Goal: Use online tool/utility: Utilize a website feature to perform a specific function

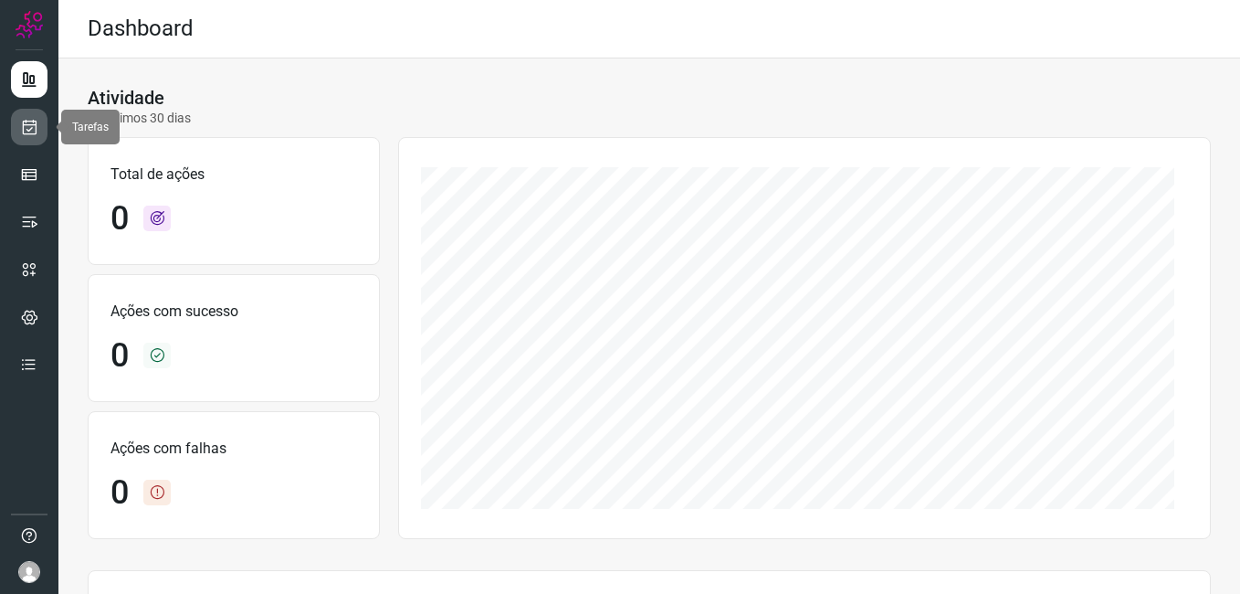
click at [28, 127] on icon at bounding box center [29, 127] width 19 height 18
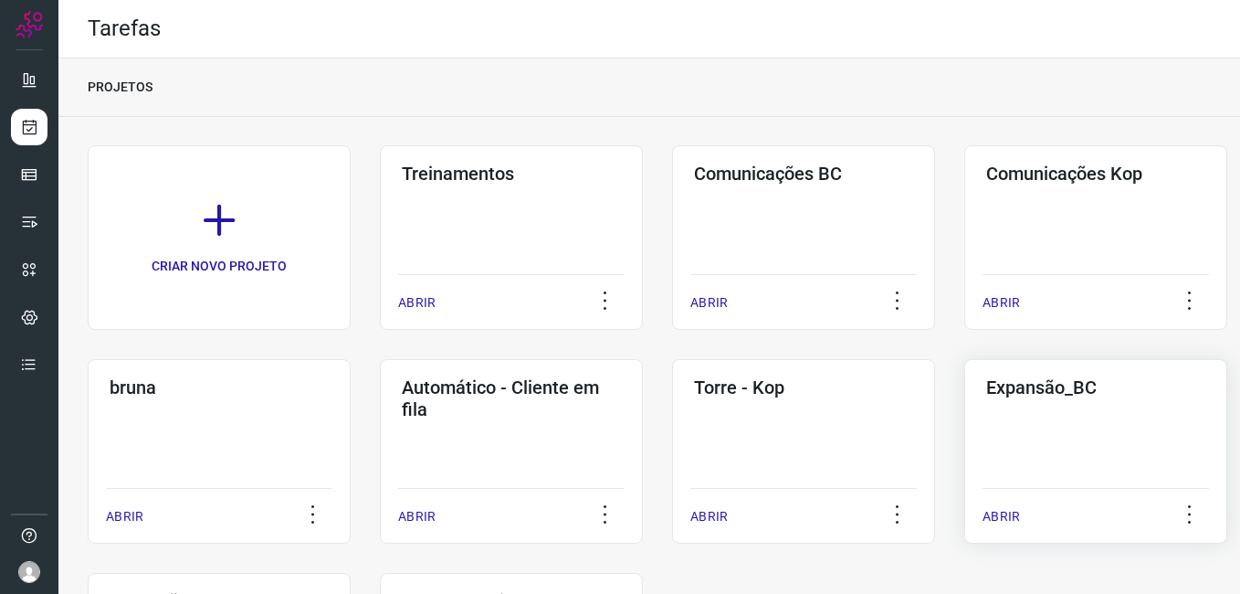
click at [1009, 474] on div "Expansão_BC ABRIR" at bounding box center [1095, 451] width 263 height 184
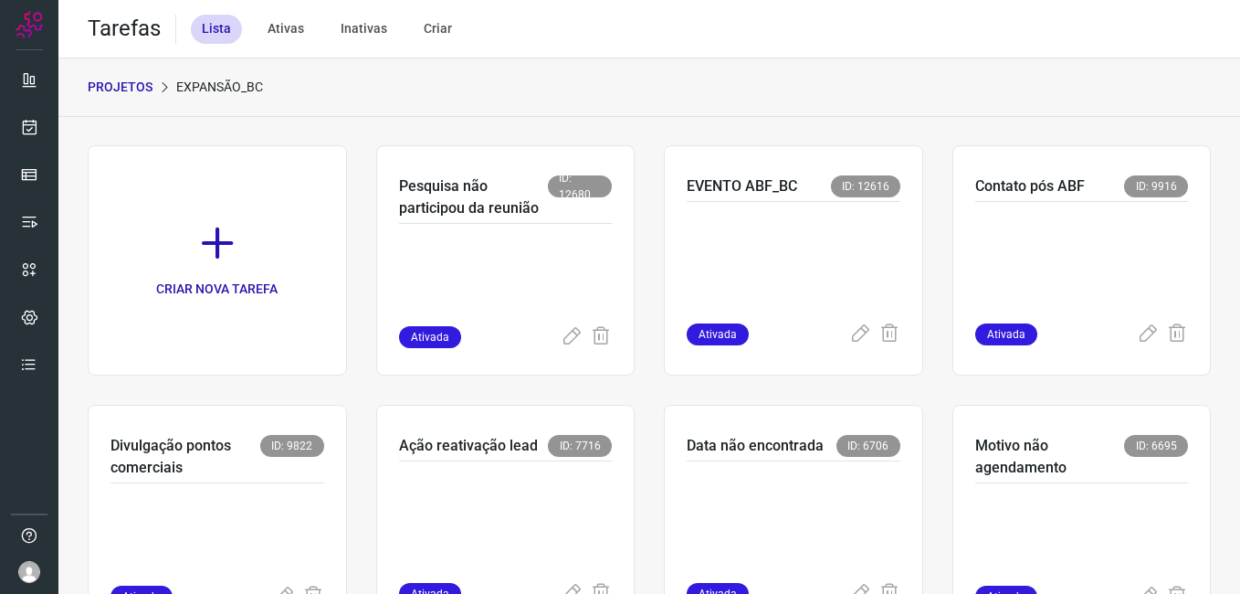
click at [561, 344] on icon at bounding box center [572, 337] width 22 height 22
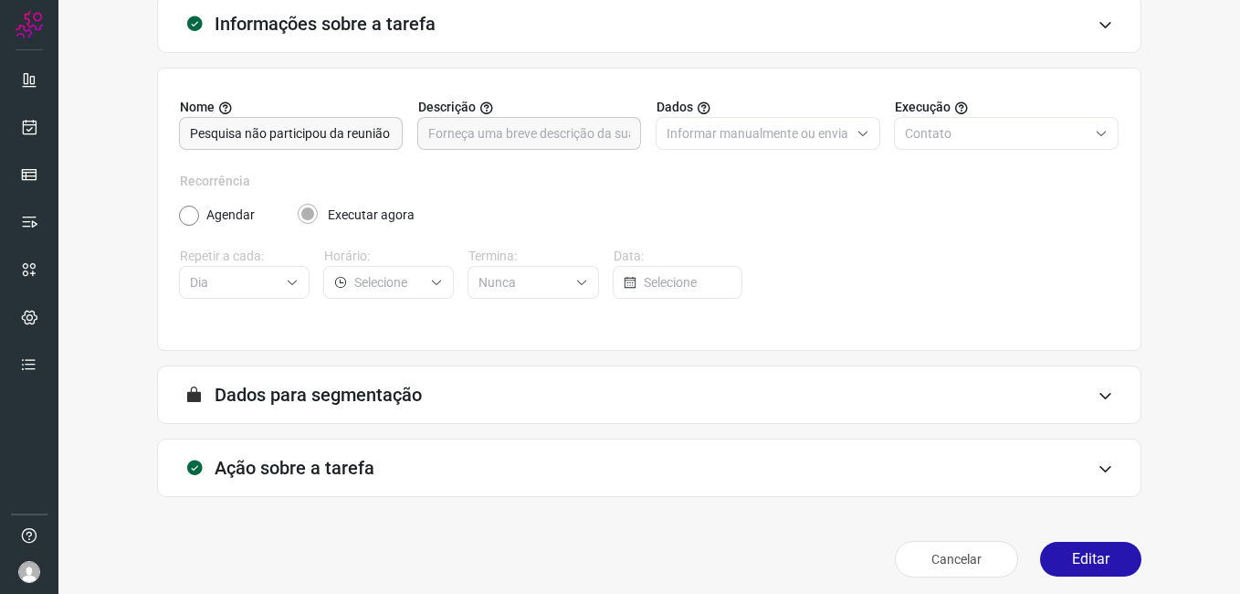
scroll to position [120, 0]
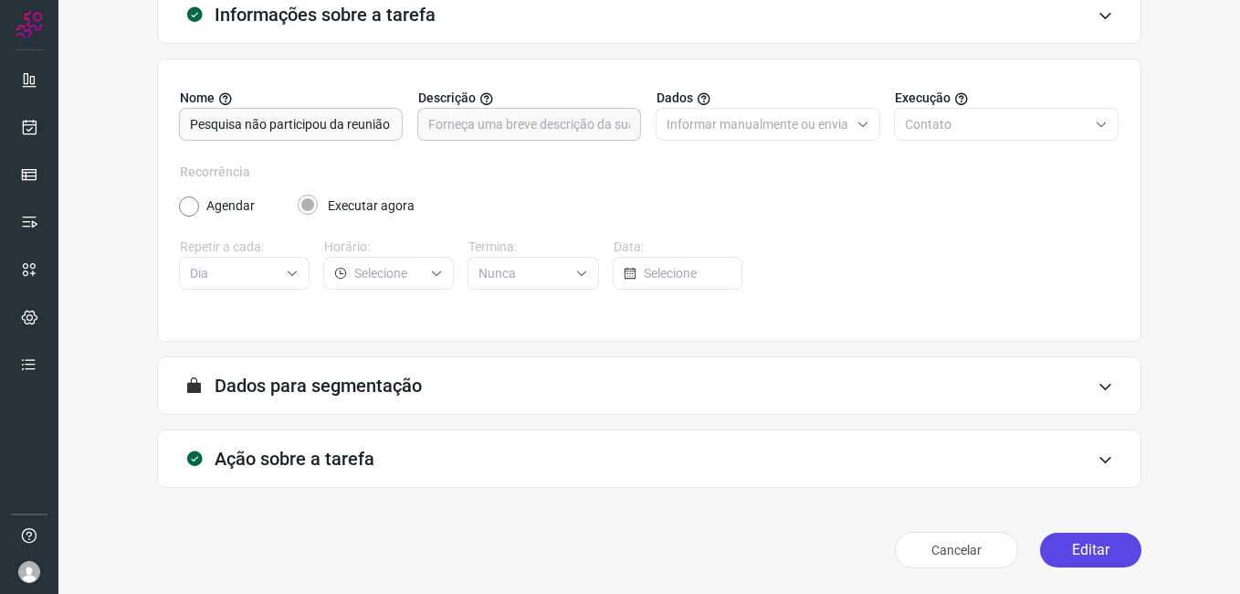
click at [1090, 553] on button "Editar" at bounding box center [1090, 549] width 101 height 35
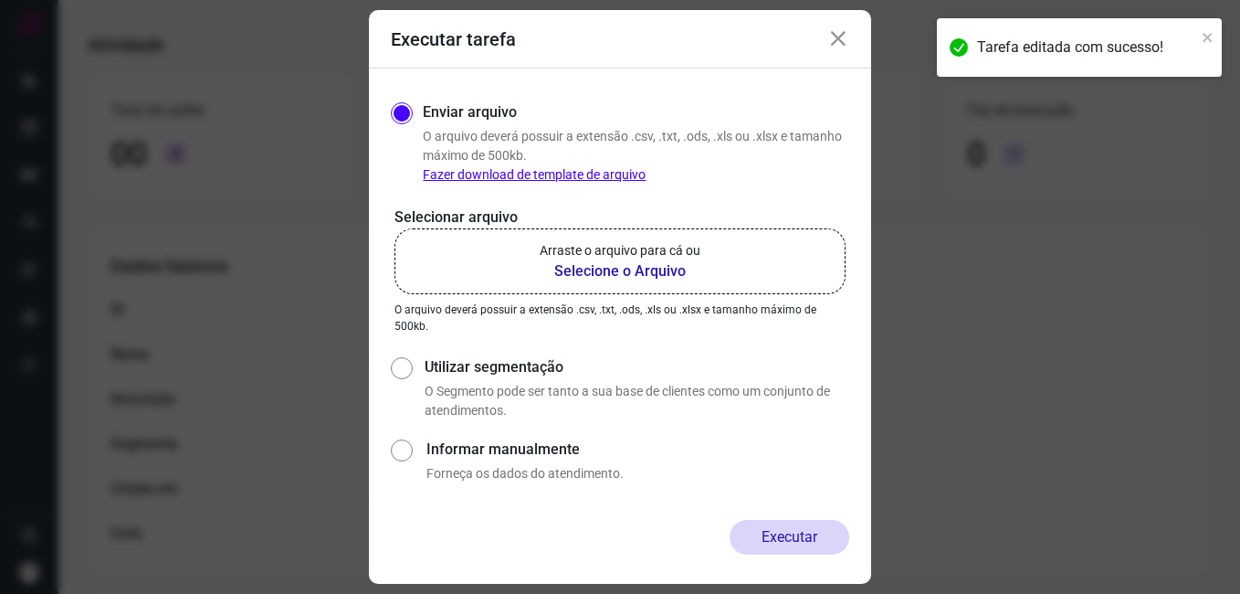
click at [596, 270] on b "Selecione o Arquivo" at bounding box center [620, 271] width 161 height 22
click at [0, 0] on input "Arraste o arquivo para cá ou Selecione o Arquivo" at bounding box center [0, 0] width 0 height 0
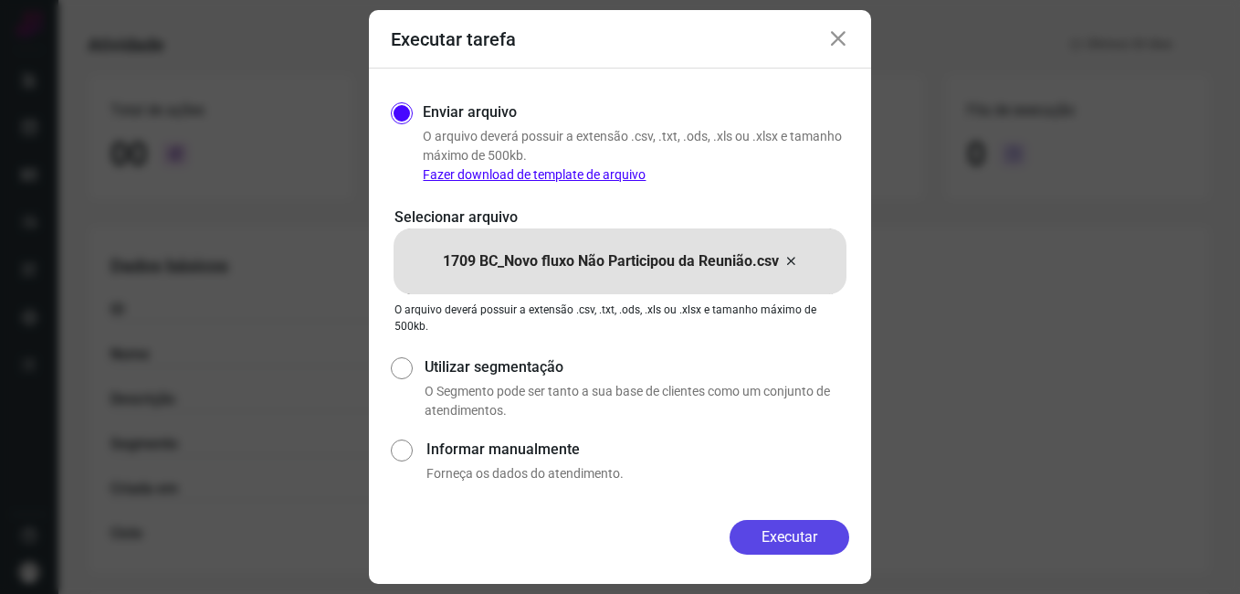
click at [758, 533] on button "Executar" at bounding box center [790, 537] width 120 height 35
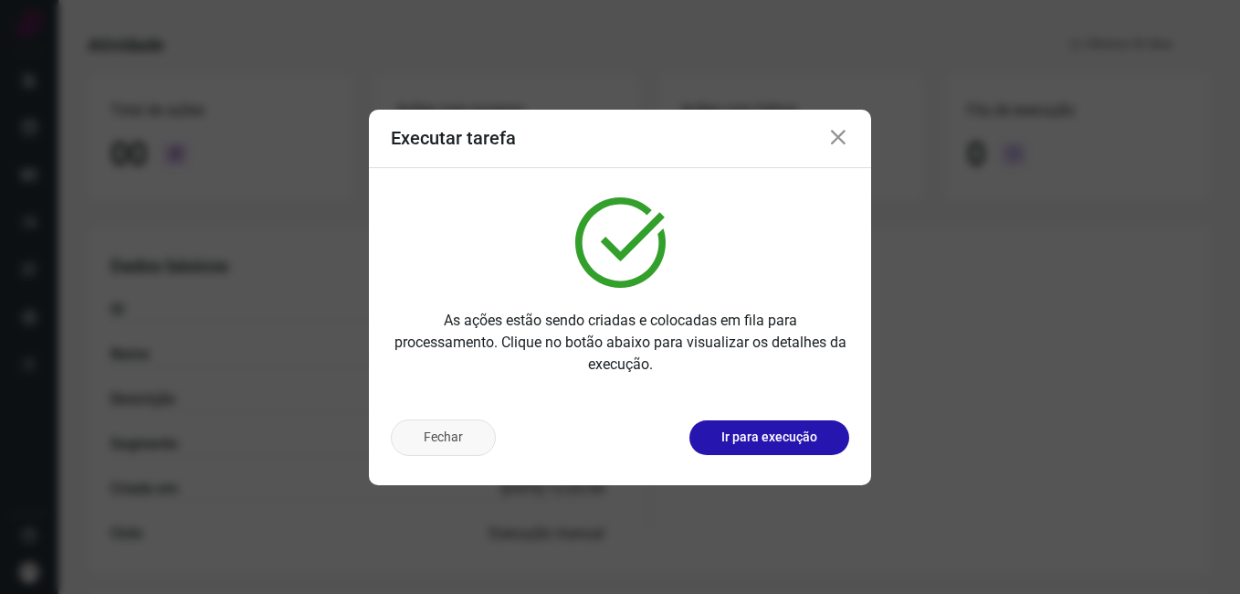
click at [462, 447] on button "Fechar" at bounding box center [443, 437] width 105 height 37
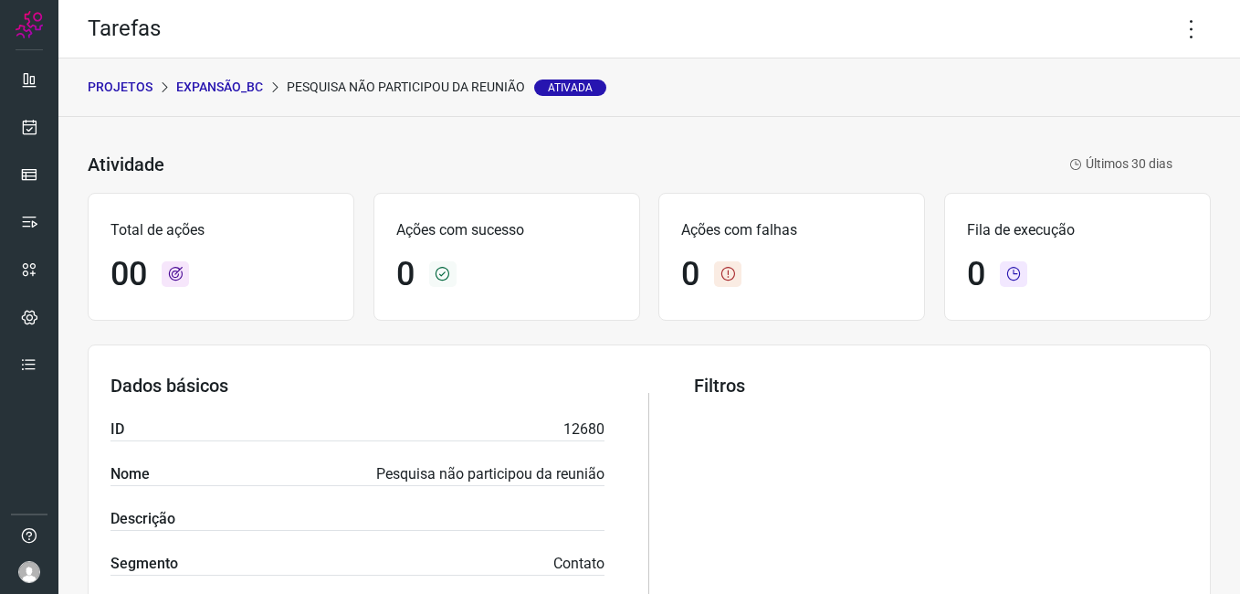
click at [203, 84] on p "Expansão_BC" at bounding box center [219, 87] width 87 height 19
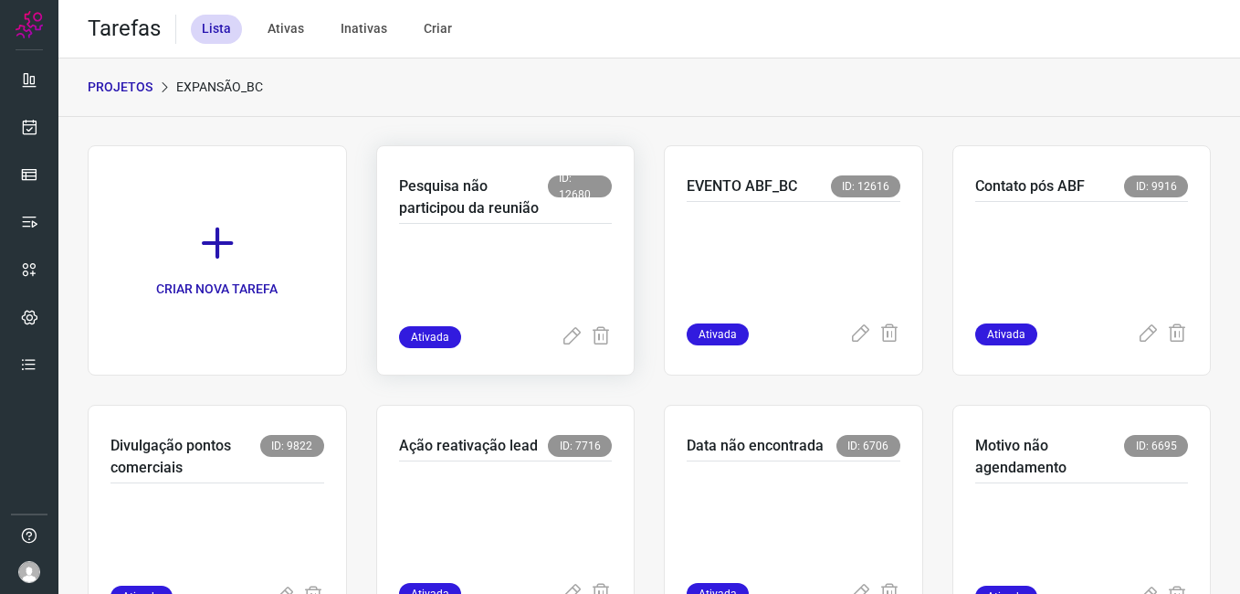
click at [486, 281] on p at bounding box center [506, 280] width 214 height 91
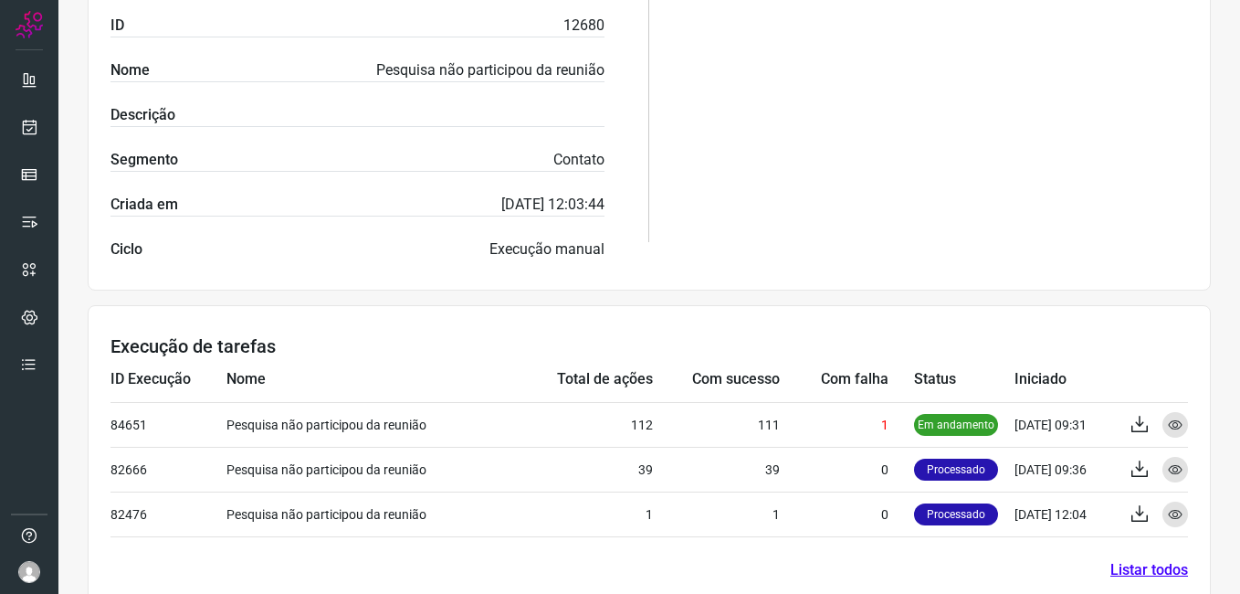
scroll to position [439, 0]
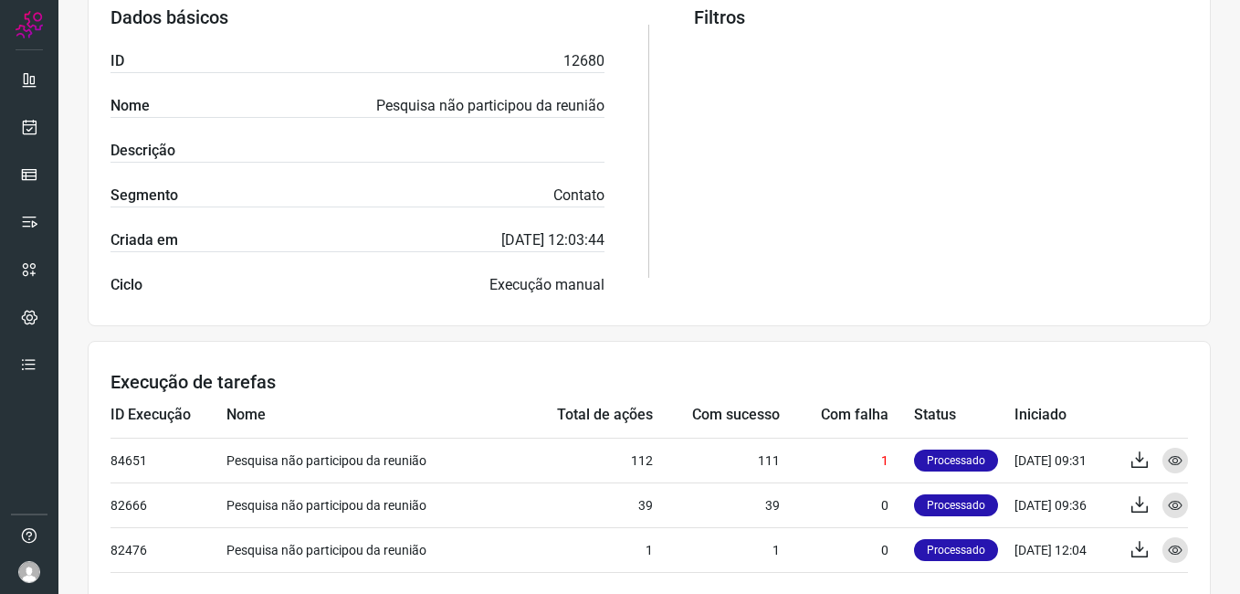
scroll to position [439, 0]
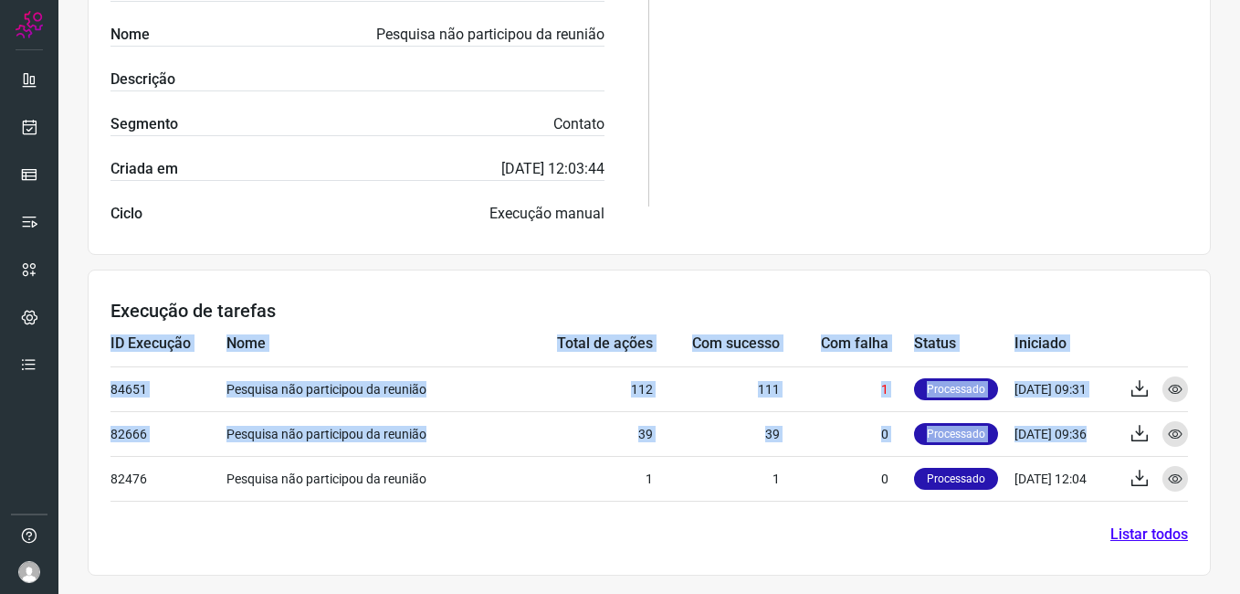
drag, startPoint x: 1164, startPoint y: 421, endPoint x: 1187, endPoint y: 417, distance: 23.1
click at [1187, 417] on section "Execução de tarefas ID Execução Nome Total de ações Com sucesso Com falha Statu…" at bounding box center [649, 422] width 1123 height 306
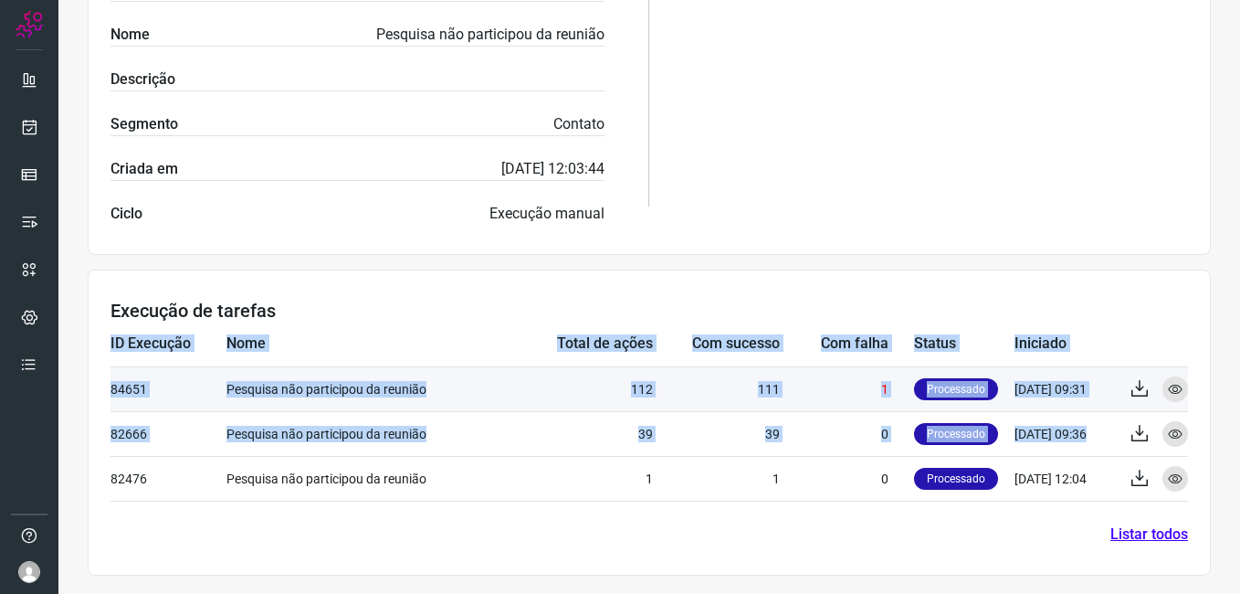
scroll to position [0, 0]
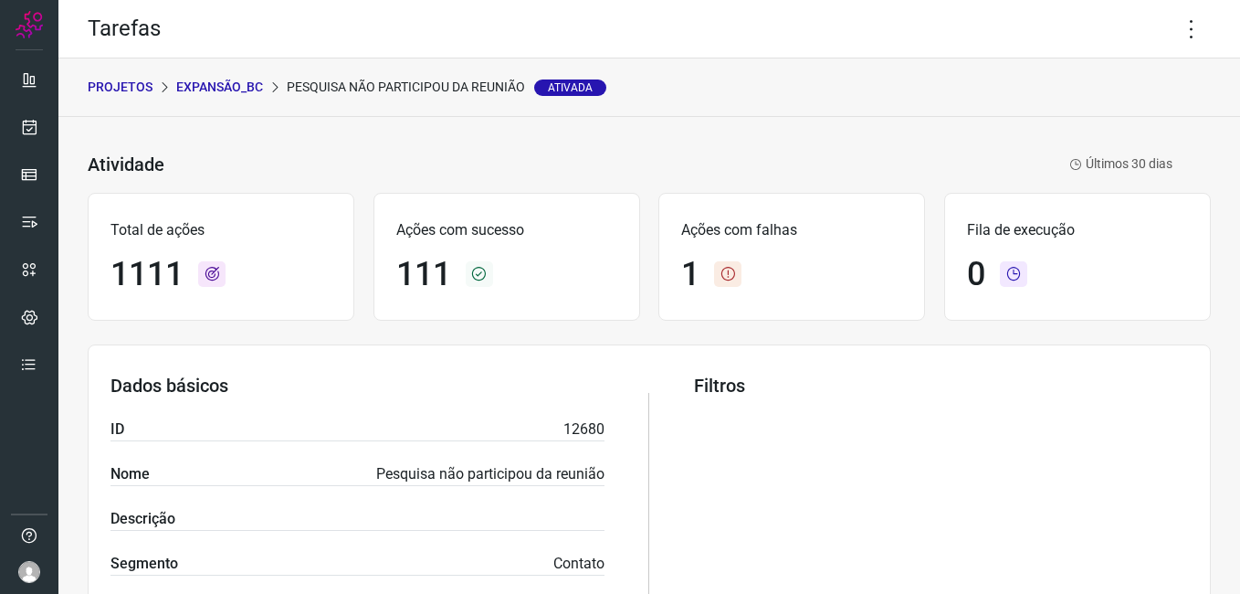
click at [125, 89] on p "PROJETOS" at bounding box center [120, 87] width 65 height 19
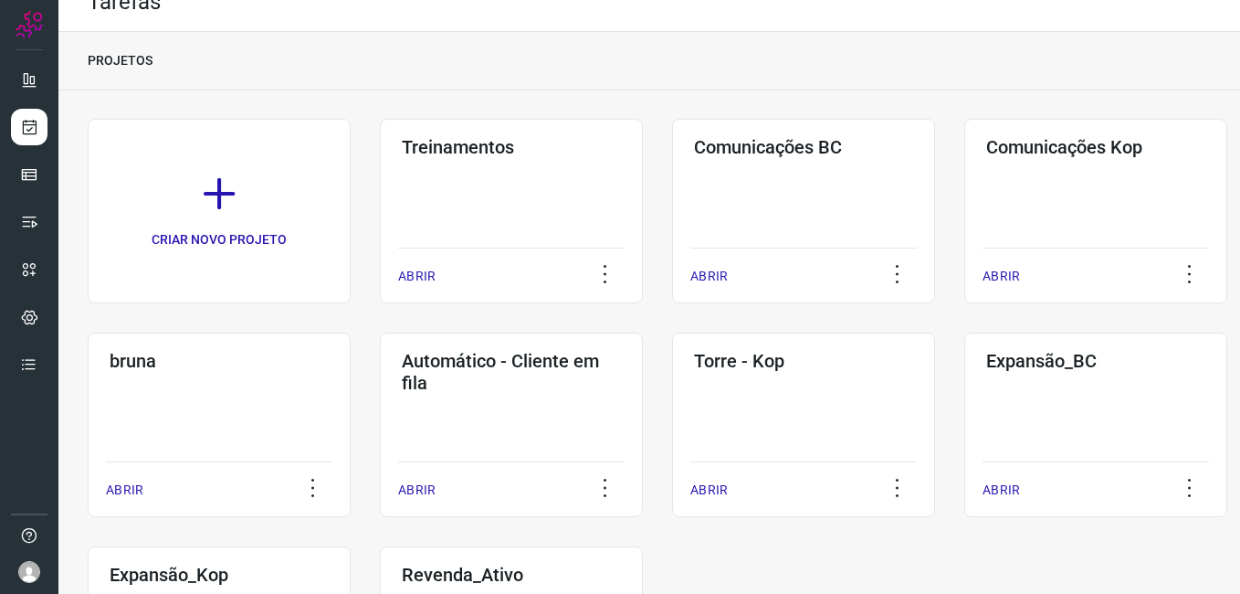
scroll to position [209, 0]
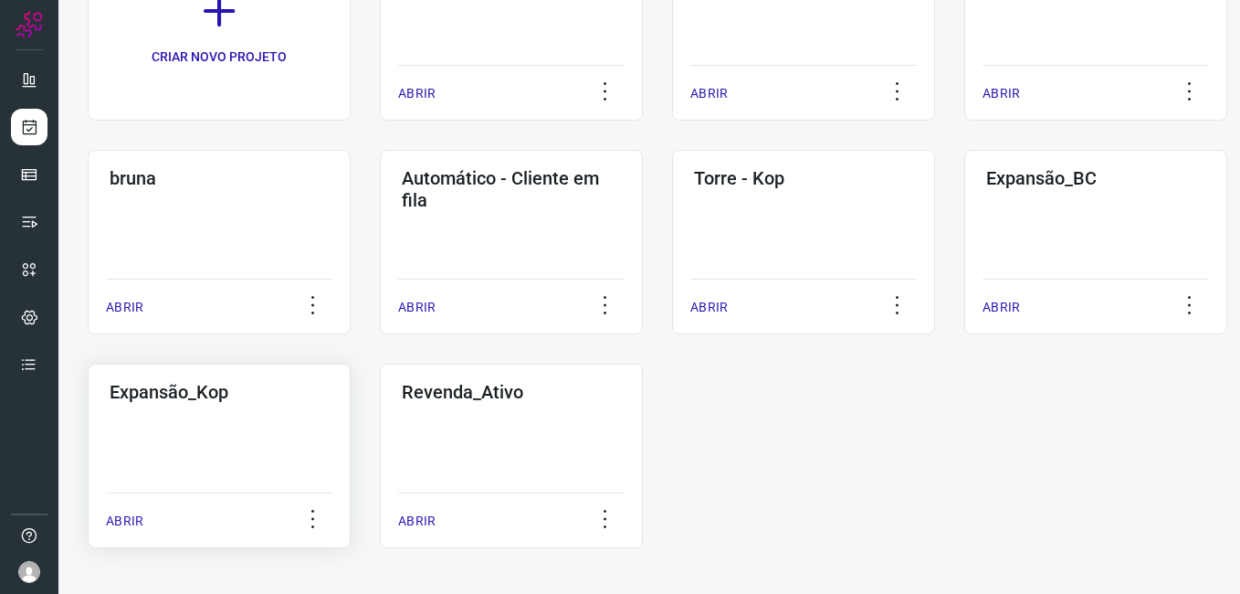
click at [311, 436] on div "Expansão_Kop ABRIR" at bounding box center [219, 456] width 263 height 184
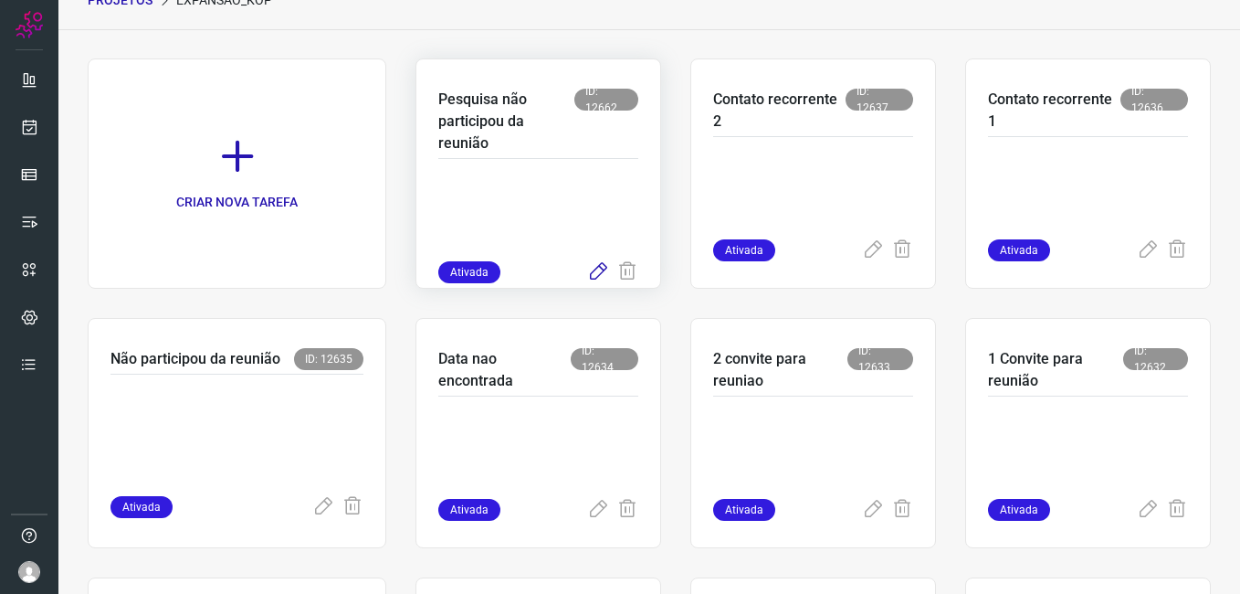
click at [598, 278] on icon at bounding box center [598, 272] width 22 height 22
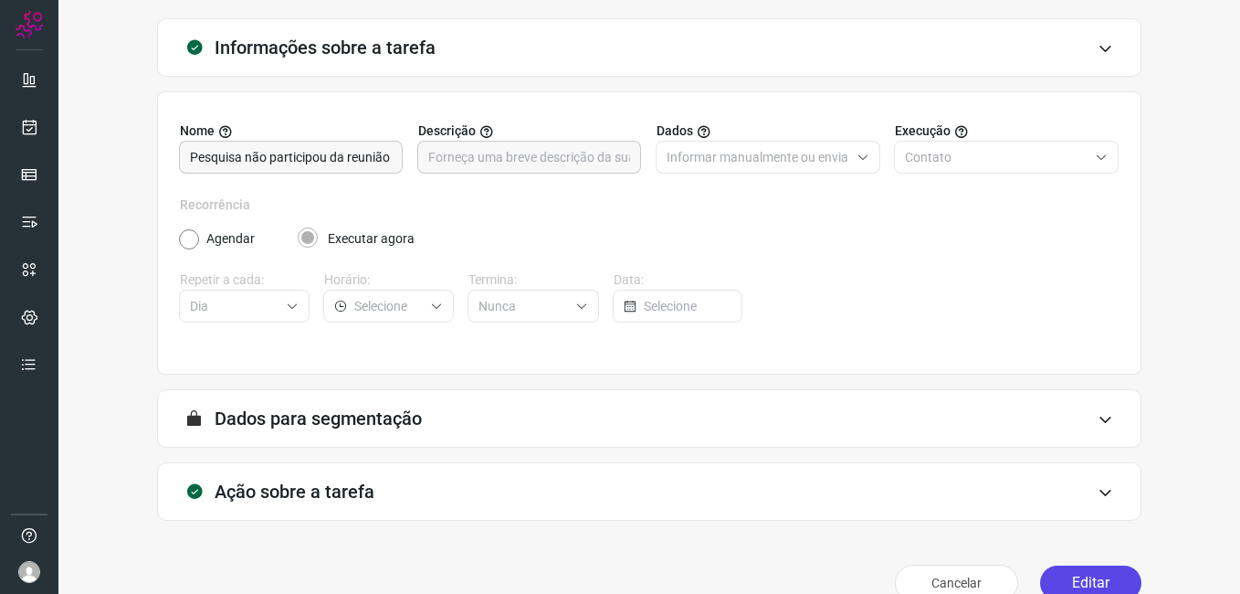
click at [1072, 580] on button "Editar" at bounding box center [1090, 582] width 101 height 35
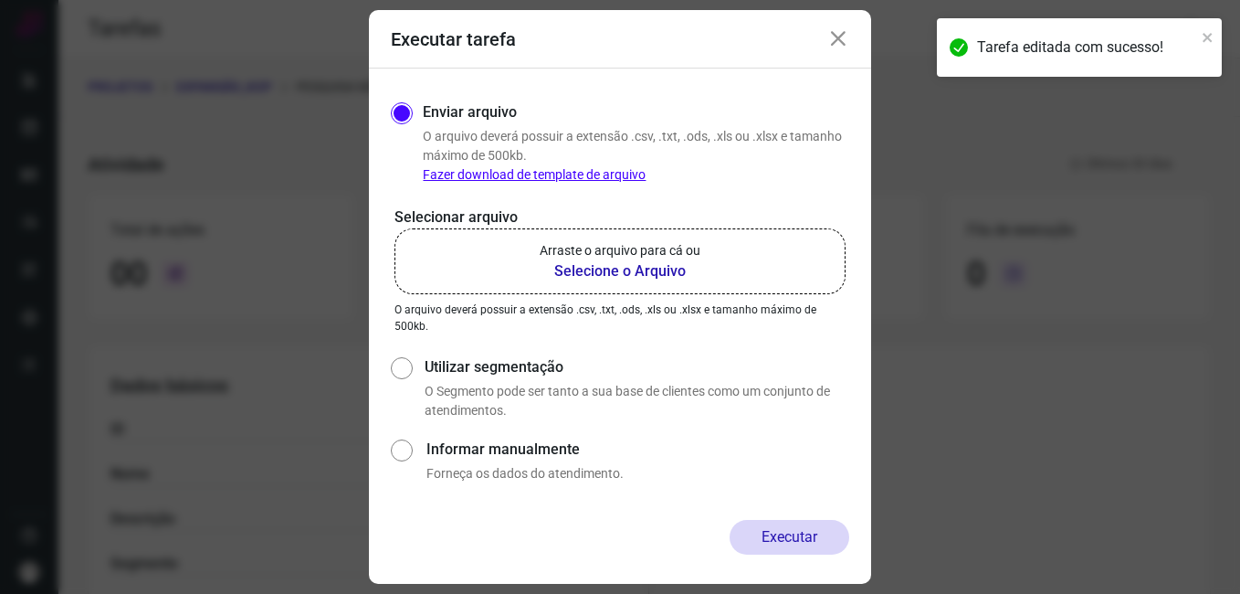
click at [606, 264] on b "Selecione o Arquivo" at bounding box center [620, 271] width 161 height 22
click at [0, 0] on input "Arraste o arquivo para cá ou Selecione o Arquivo" at bounding box center [0, 0] width 0 height 0
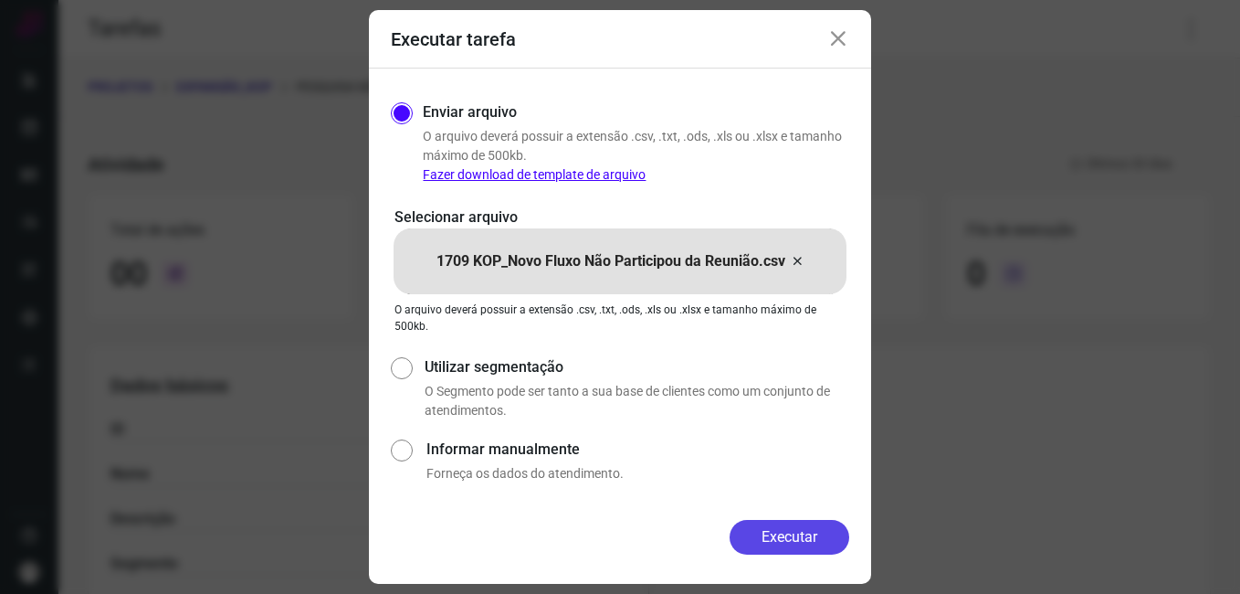
click at [748, 535] on button "Executar" at bounding box center [790, 537] width 120 height 35
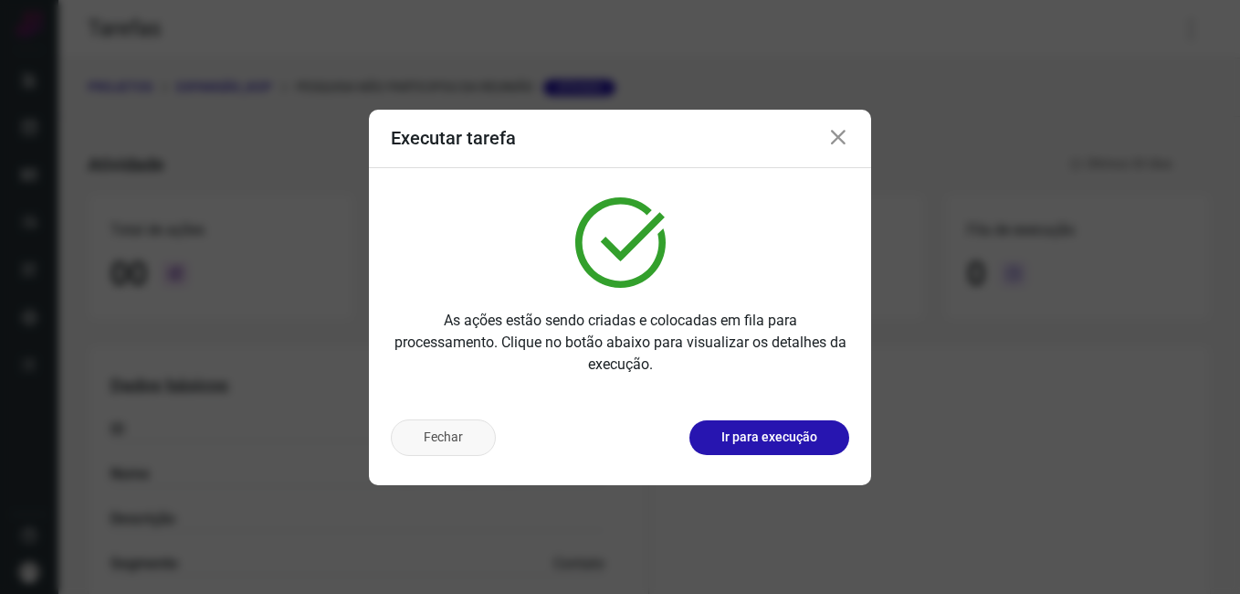
click at [405, 442] on button "Fechar" at bounding box center [443, 437] width 105 height 37
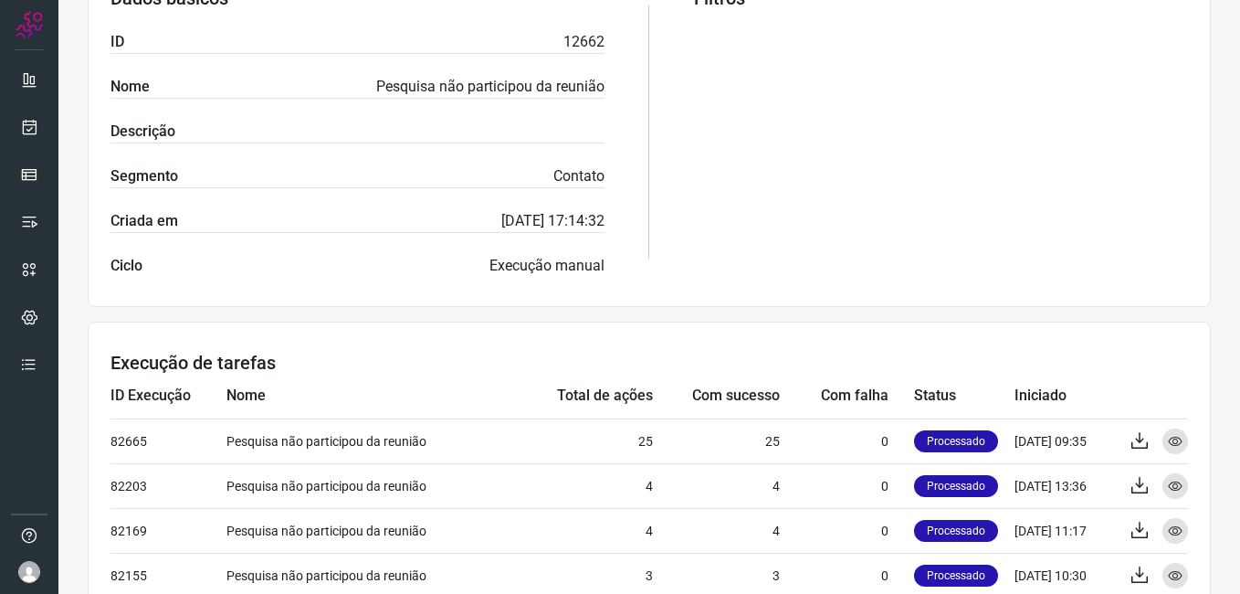
scroll to position [457, 0]
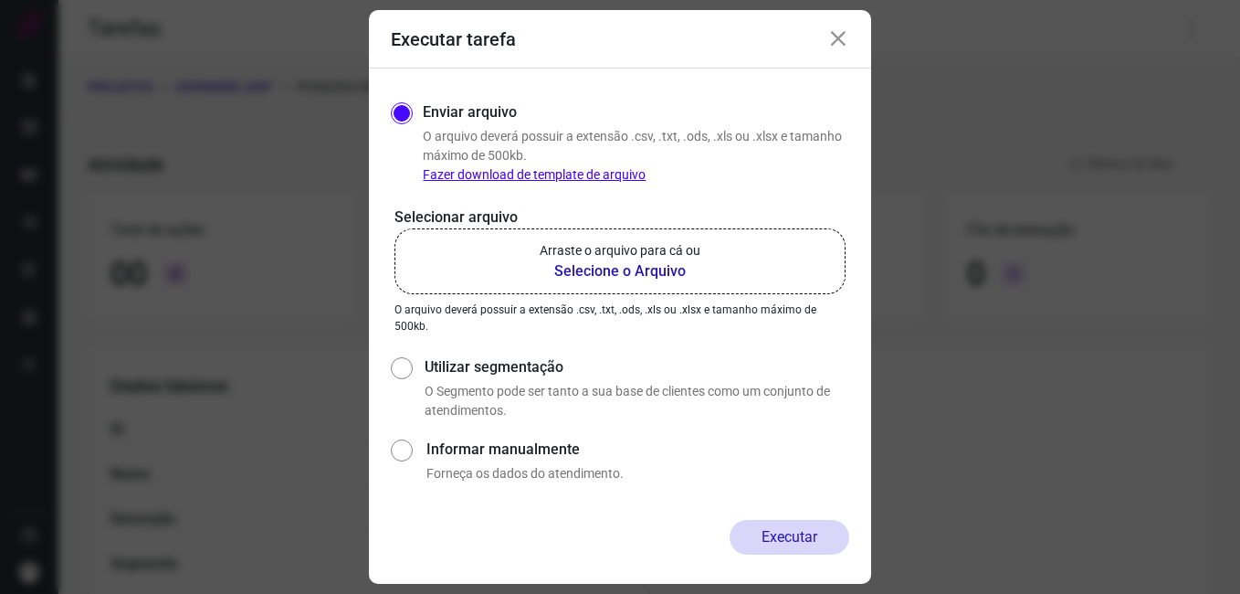
click at [844, 35] on icon at bounding box center [838, 39] width 22 height 22
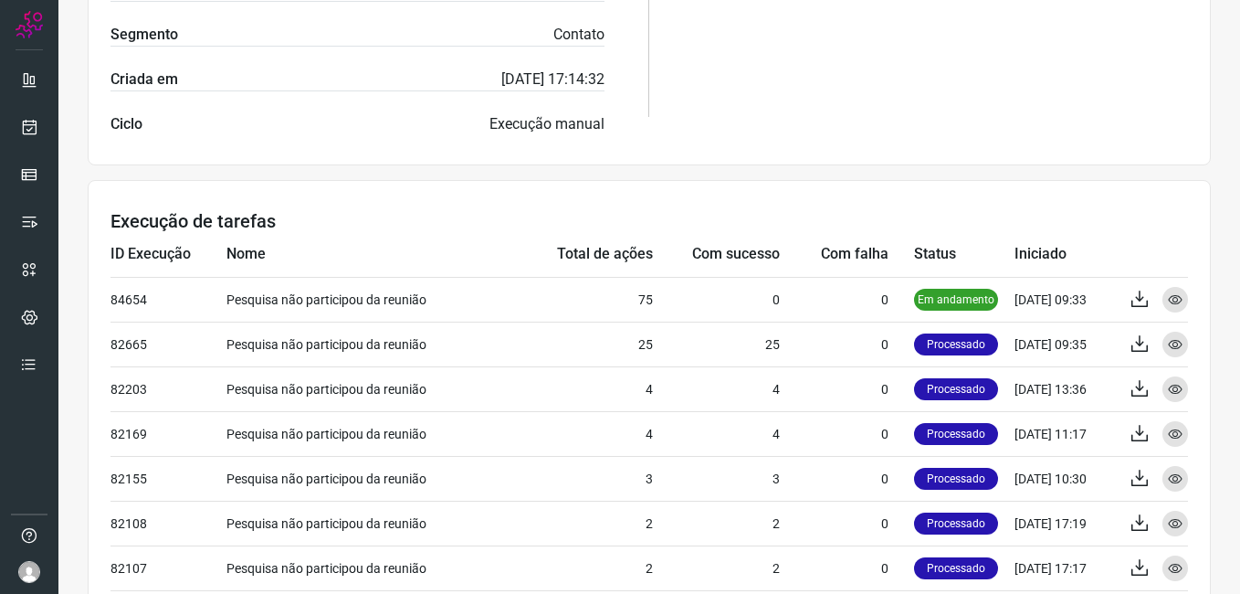
scroll to position [548, 0]
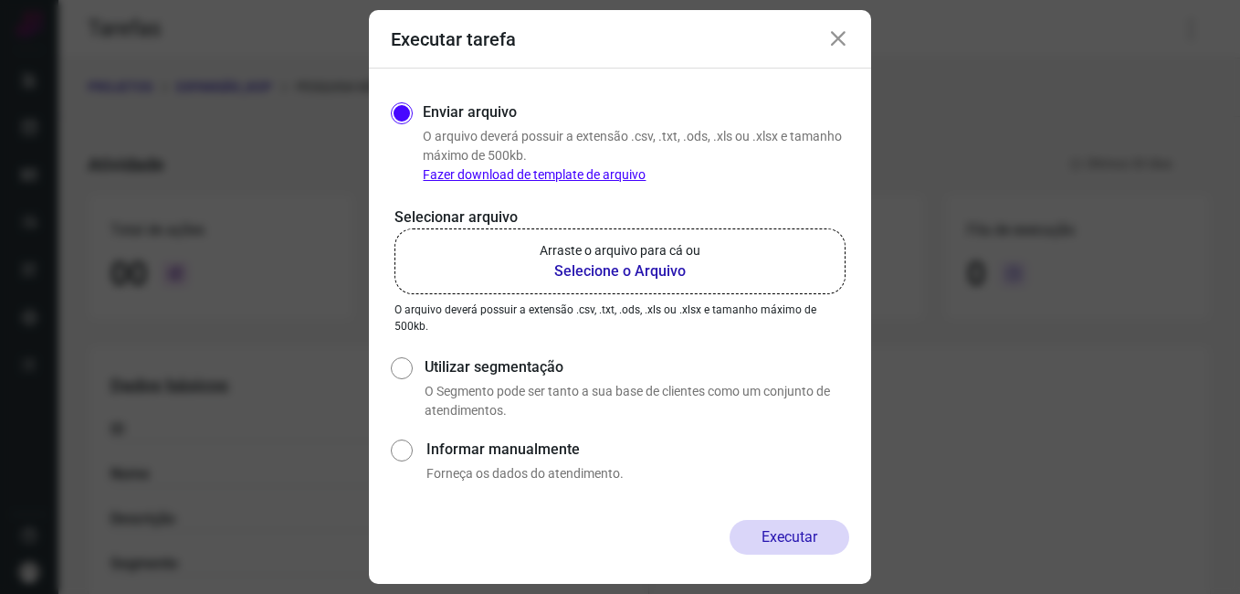
click at [842, 44] on icon at bounding box center [838, 39] width 22 height 22
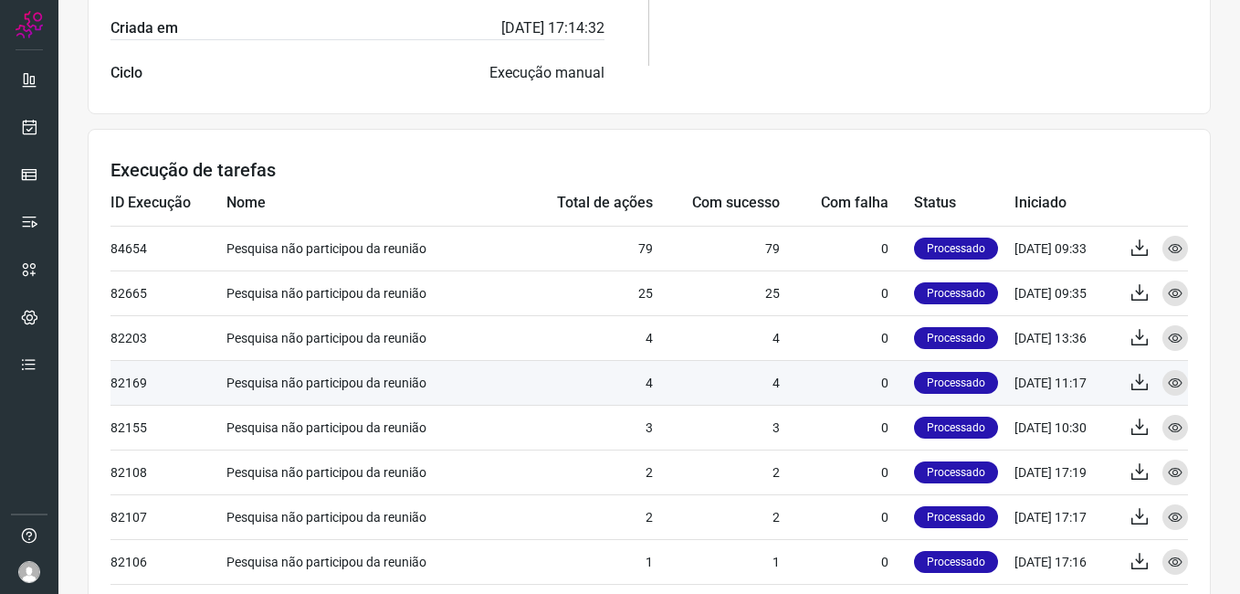
scroll to position [639, 0]
